Goal: Task Accomplishment & Management: Use online tool/utility

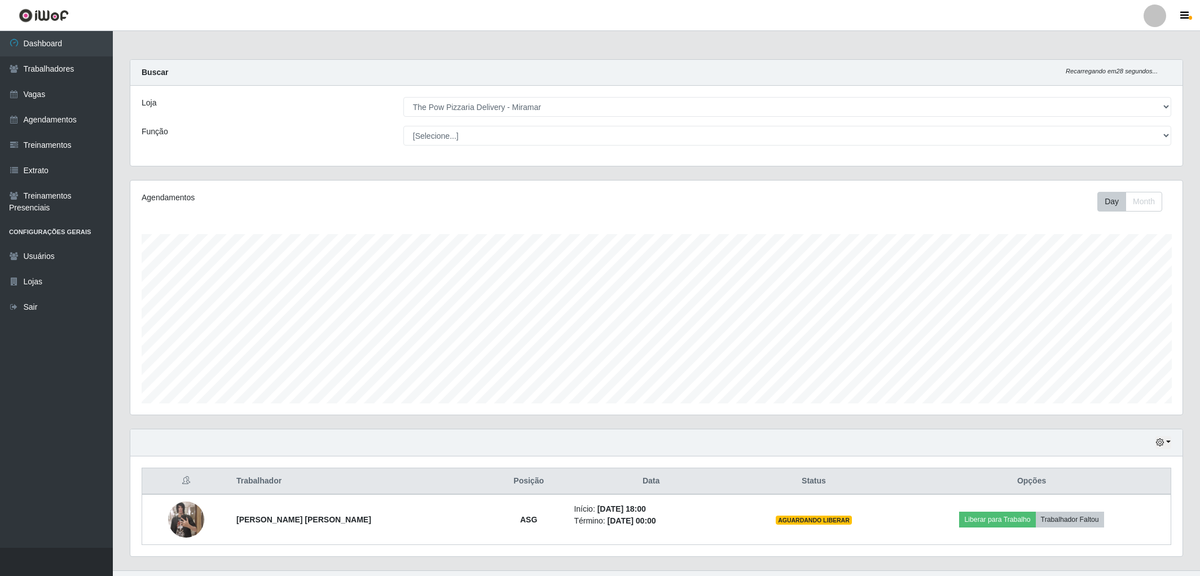
select select "322"
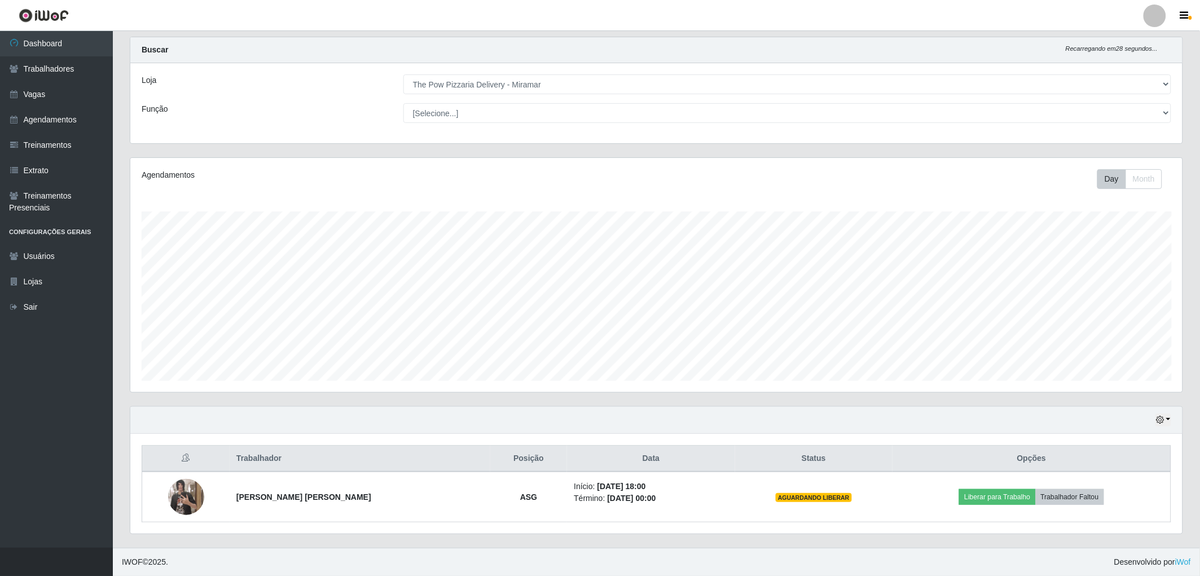
scroll to position [234, 1053]
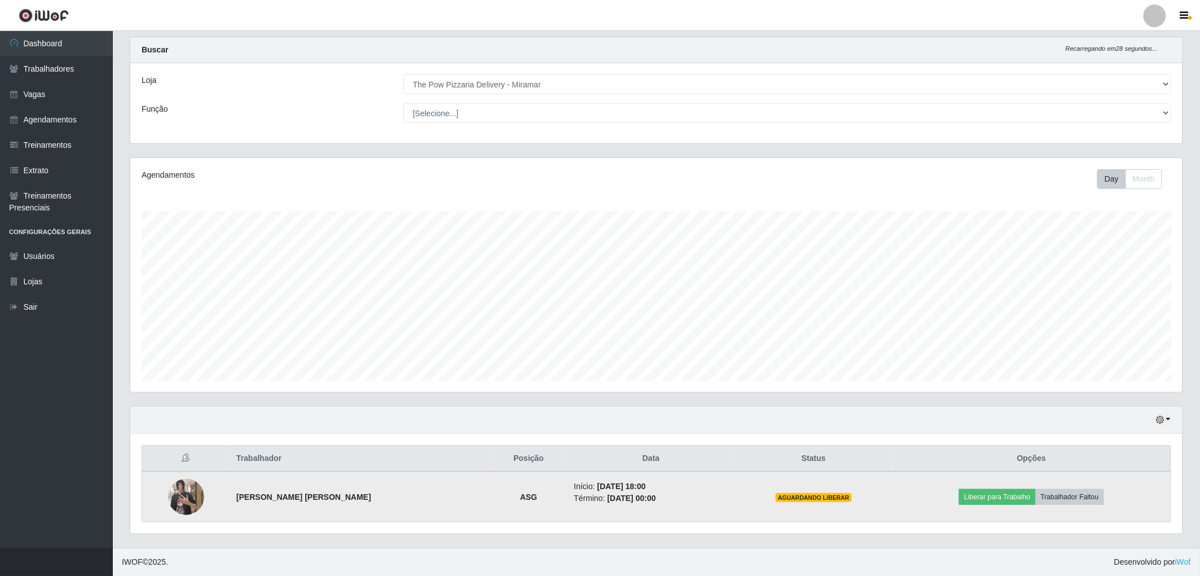
click at [192, 490] on img at bounding box center [186, 497] width 36 height 64
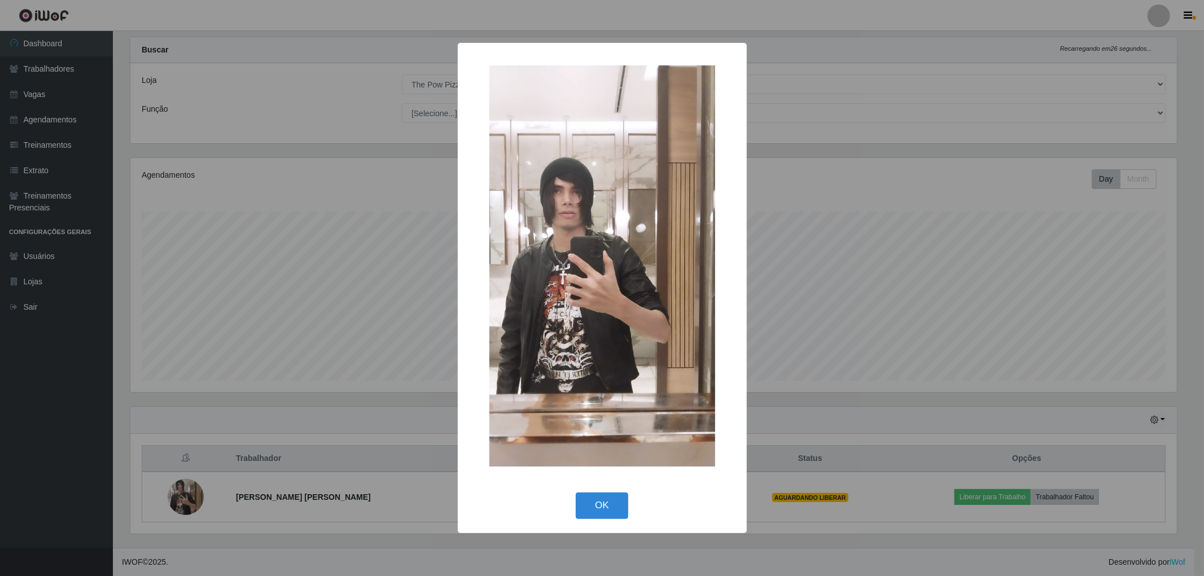
click at [807, 316] on div "× OK Cancel" at bounding box center [602, 288] width 1204 height 576
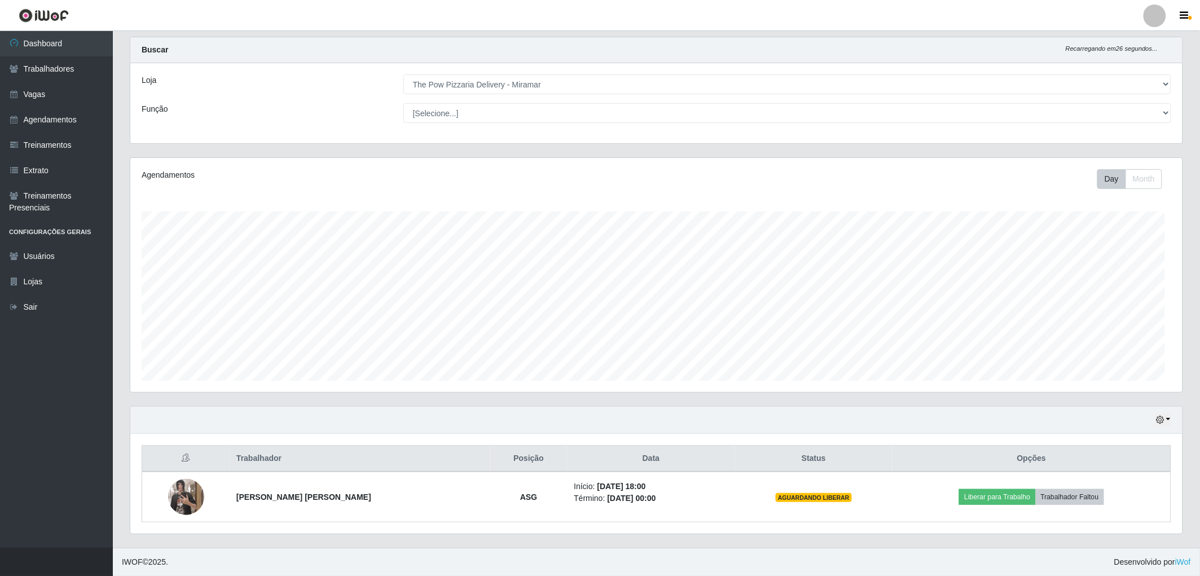
scroll to position [234, 1053]
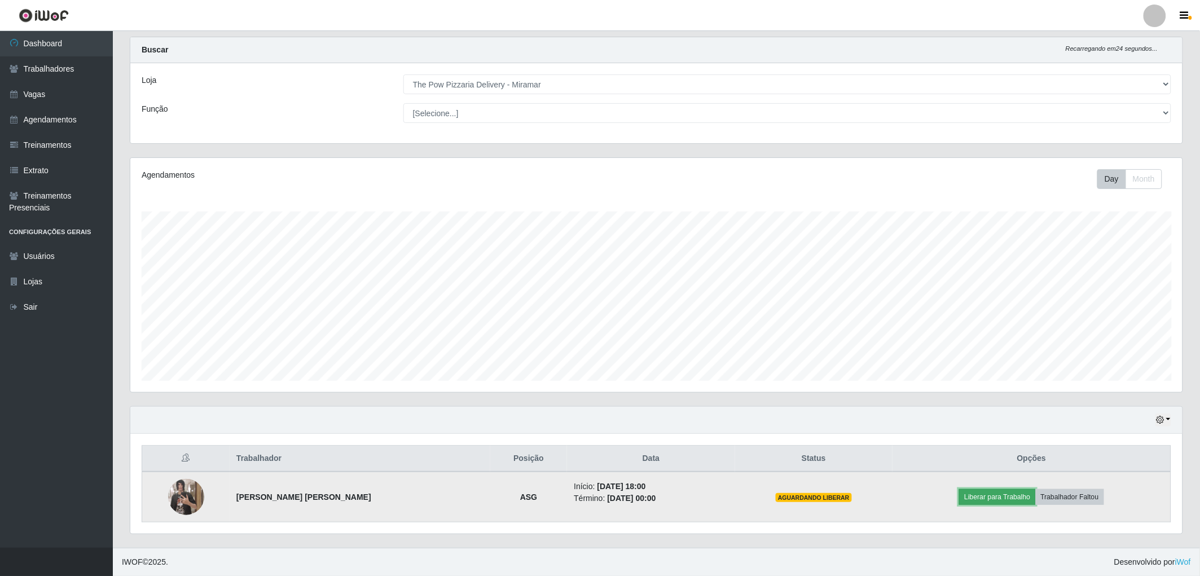
click at [988, 495] on button "Liberar para Trabalho" at bounding box center [997, 497] width 76 height 16
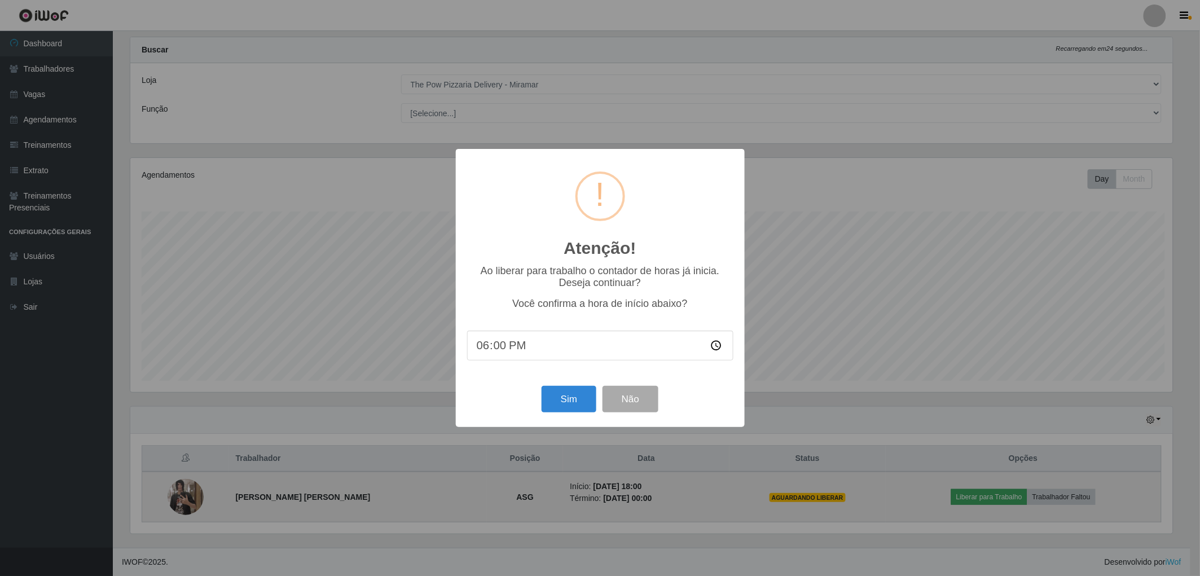
scroll to position [234, 1046]
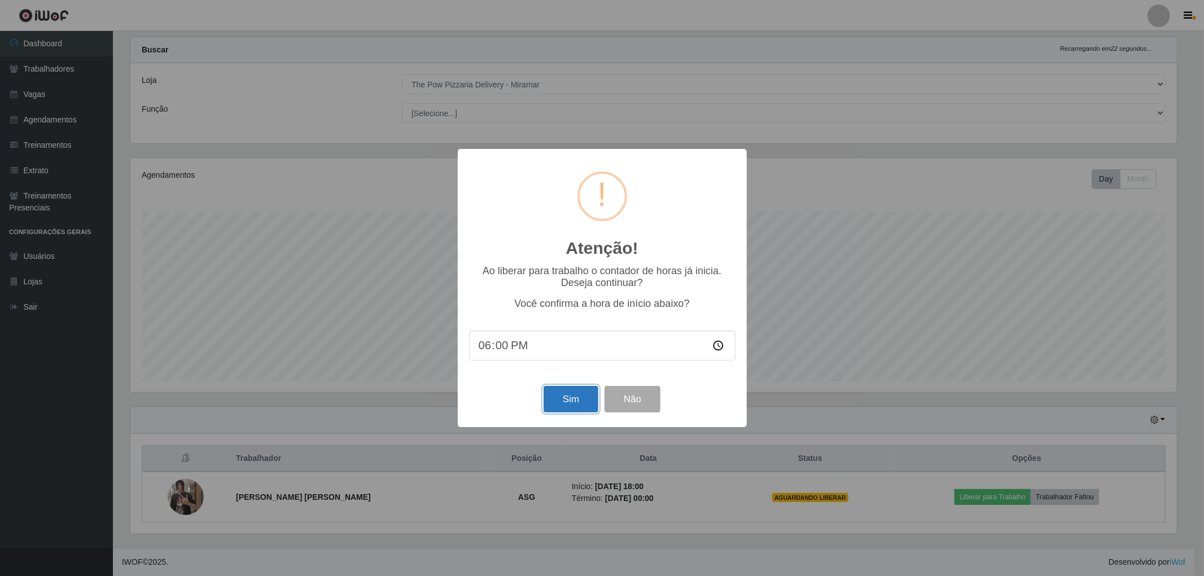
click at [569, 400] on button "Sim" at bounding box center [570, 399] width 55 height 27
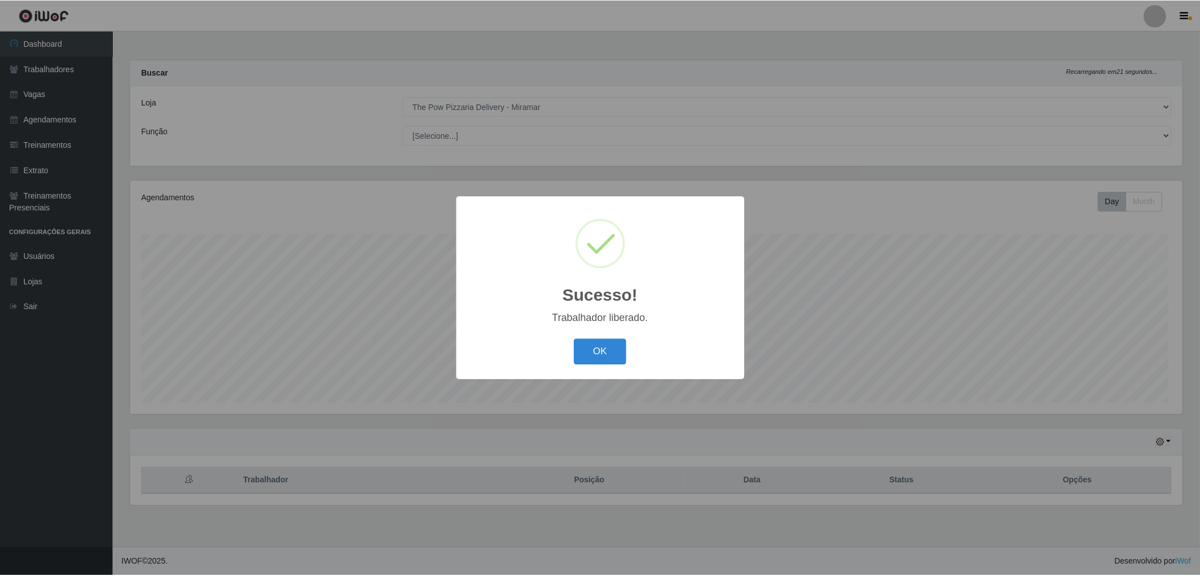
scroll to position [234, 1056]
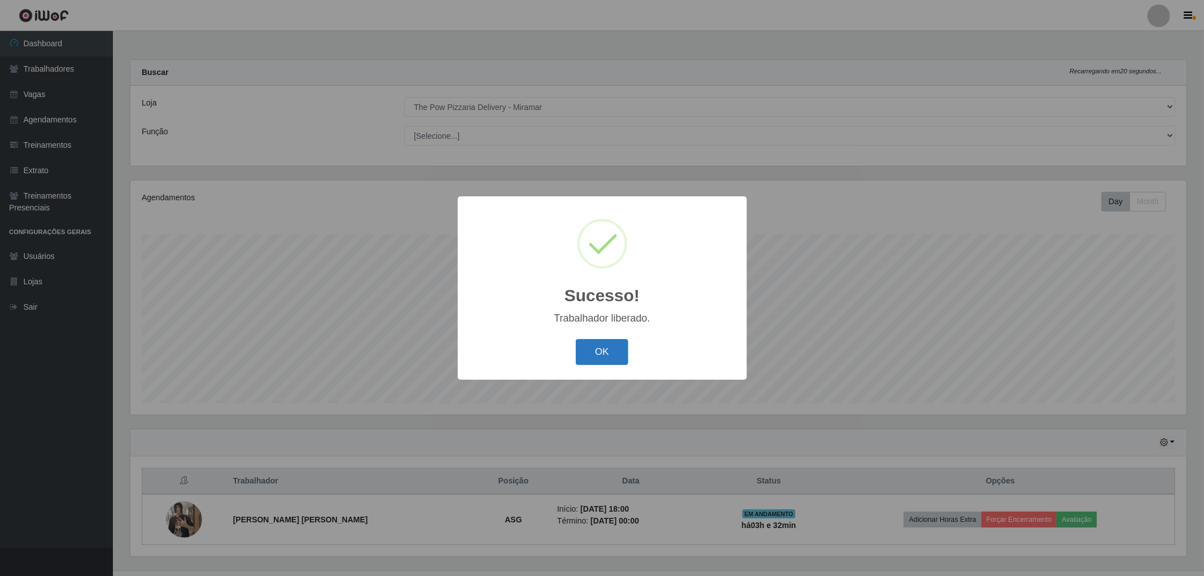
click at [611, 354] on button "OK" at bounding box center [602, 352] width 52 height 27
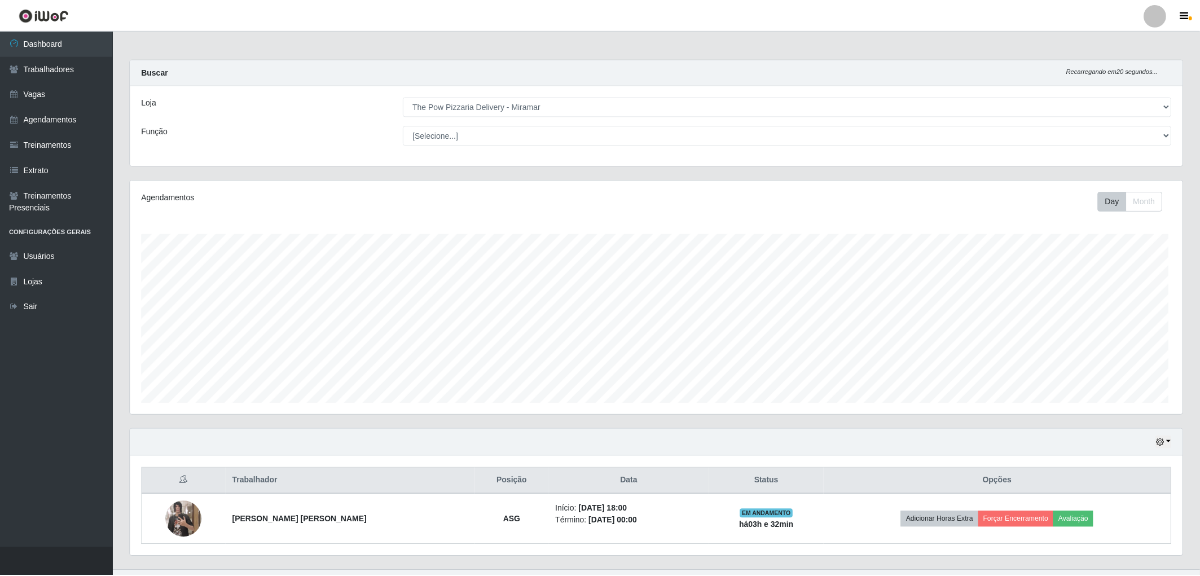
scroll to position [234, 1053]
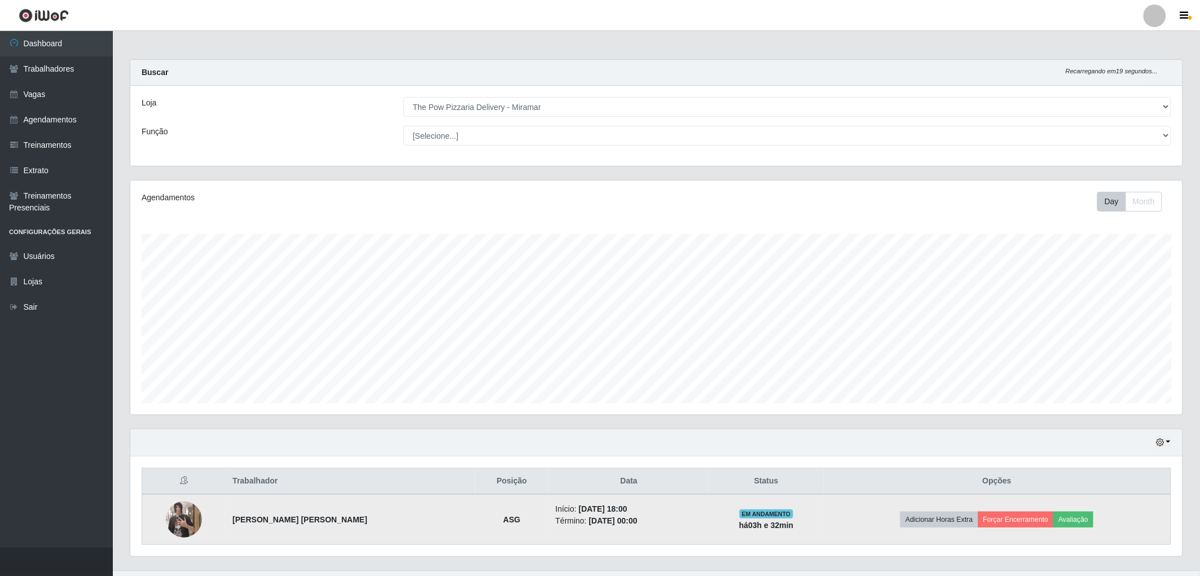
click at [177, 524] on img at bounding box center [184, 520] width 36 height 64
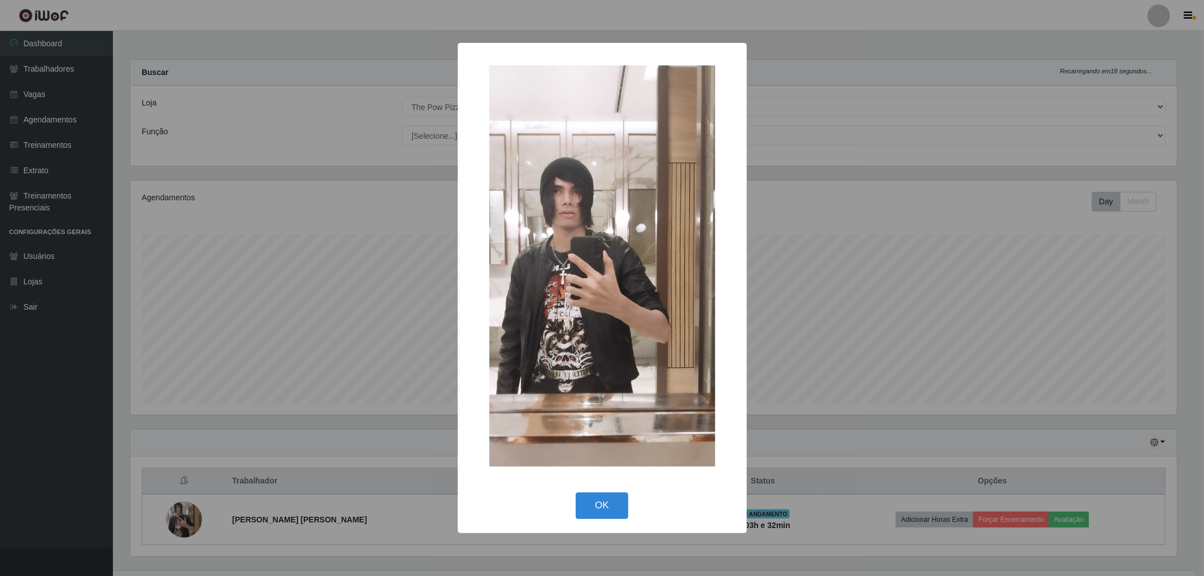
click at [616, 517] on button "OK" at bounding box center [602, 506] width 52 height 27
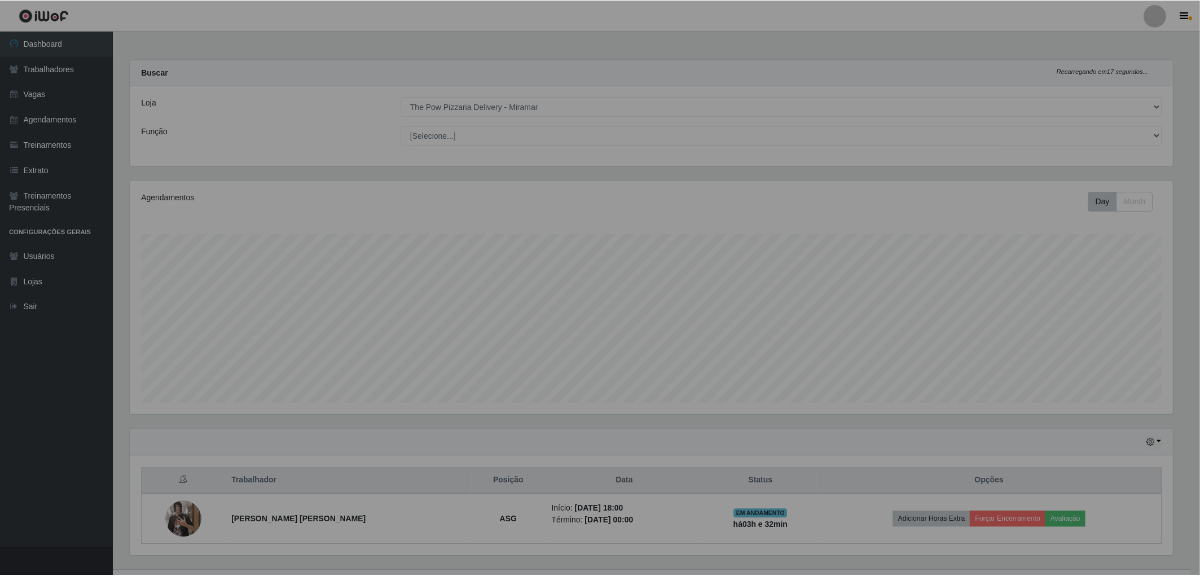
scroll to position [234, 1053]
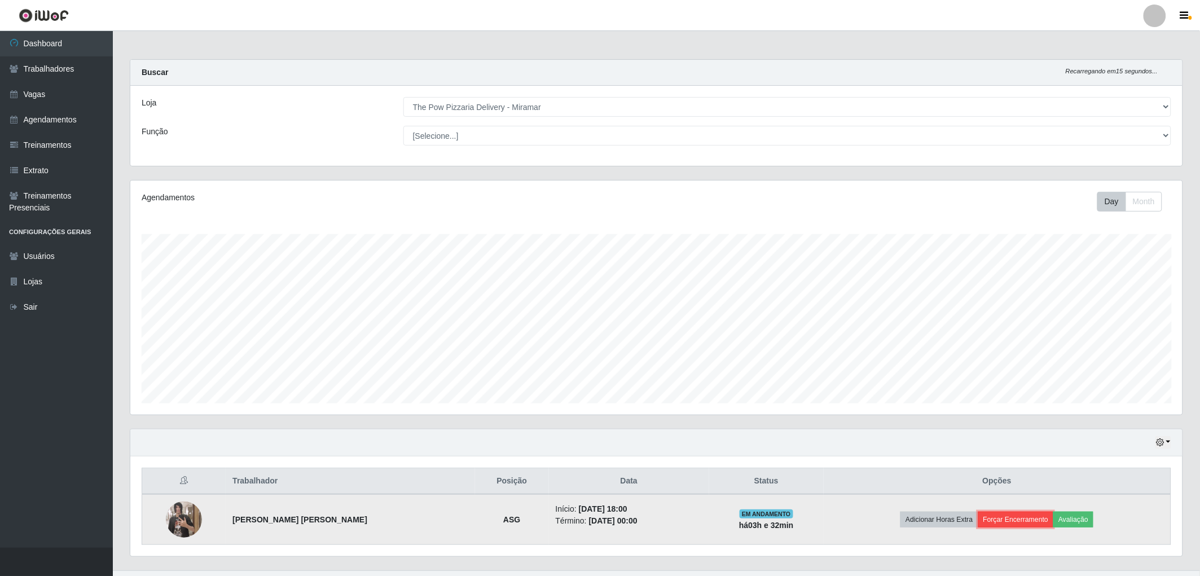
click at [1011, 520] on button "Forçar Encerramento" at bounding box center [1017, 520] width 76 height 16
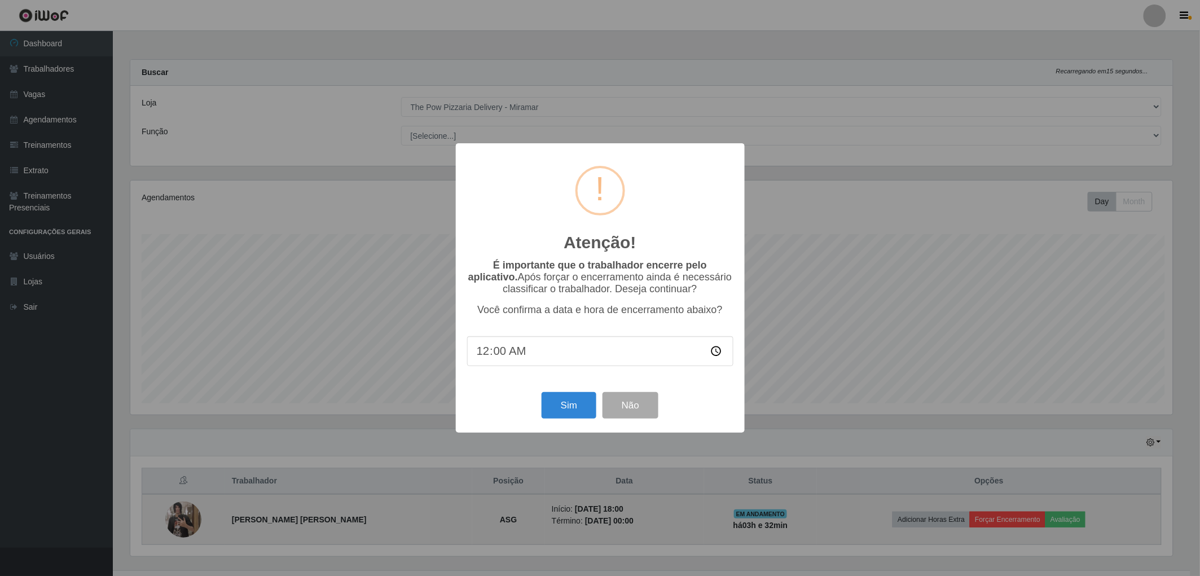
scroll to position [234, 1046]
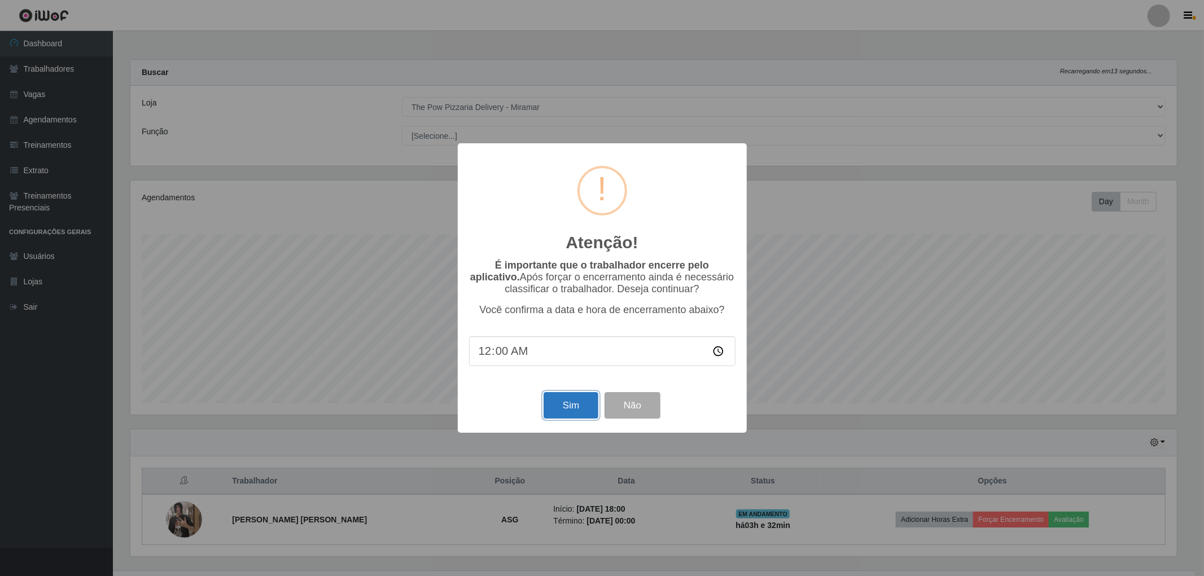
click at [567, 407] on button "Sim" at bounding box center [570, 405] width 55 height 27
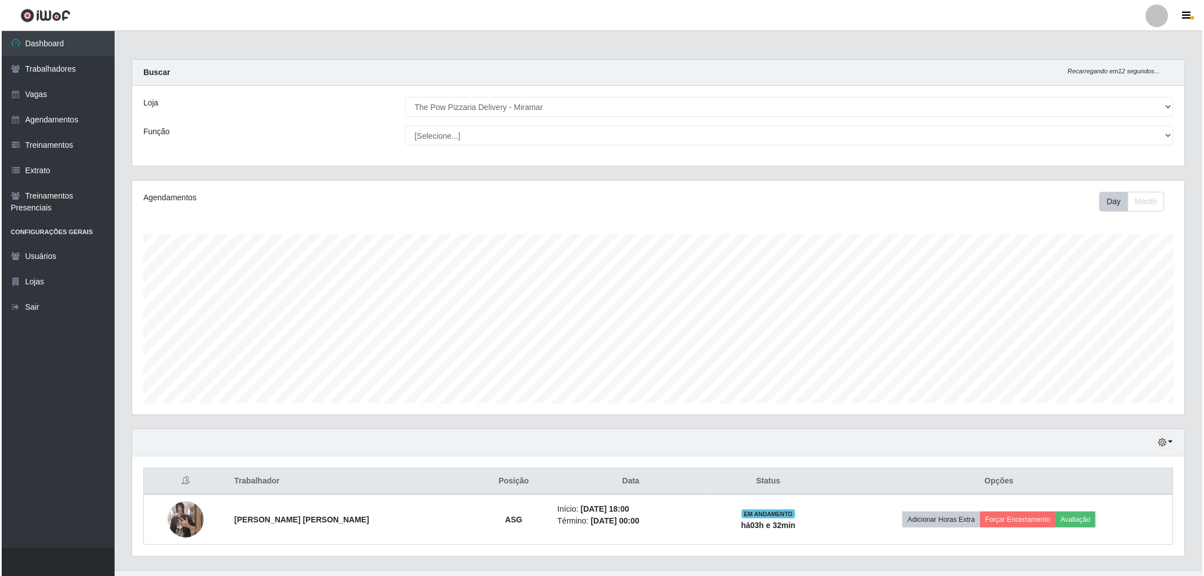
scroll to position [234, 1056]
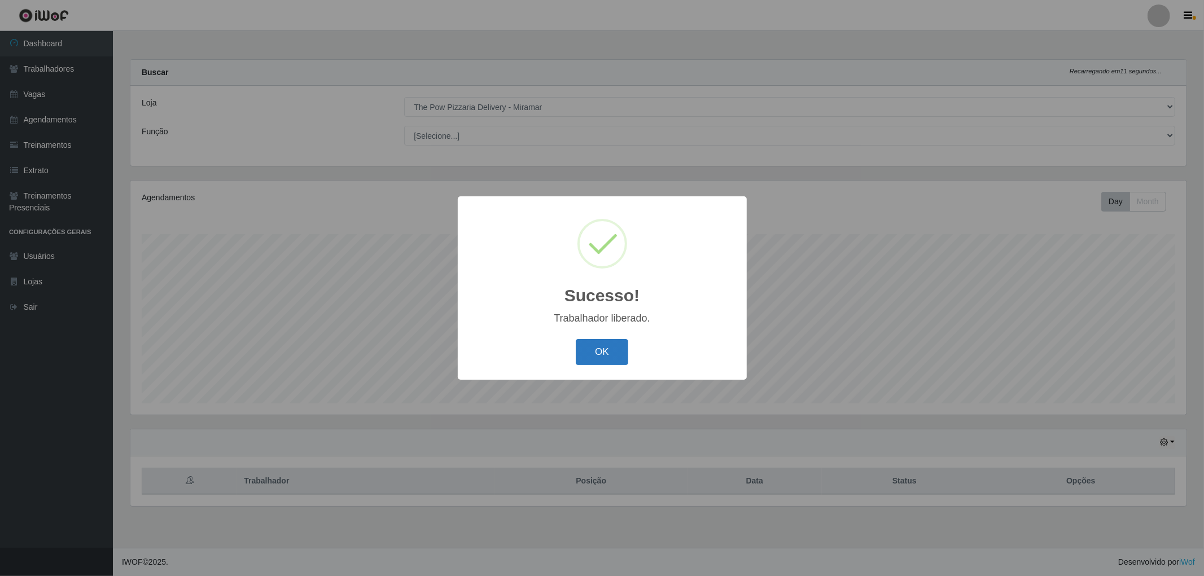
click at [610, 351] on button "OK" at bounding box center [602, 352] width 52 height 27
